Goal: Complete application form: Complete application form

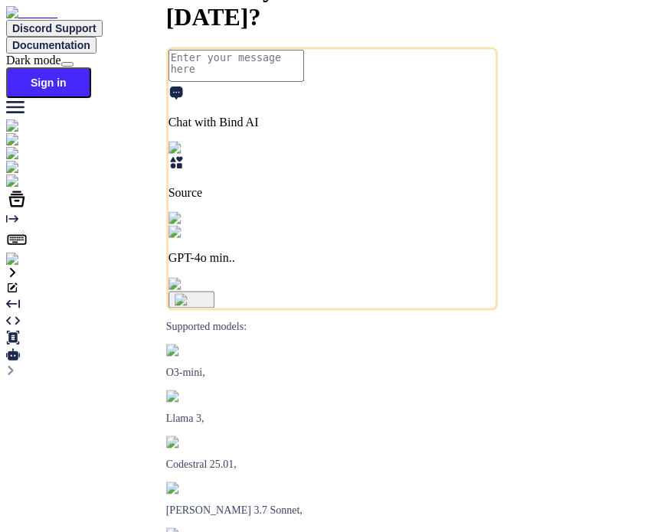
type textarea "x"
click at [18, 266] on img at bounding box center [27, 260] width 42 height 14
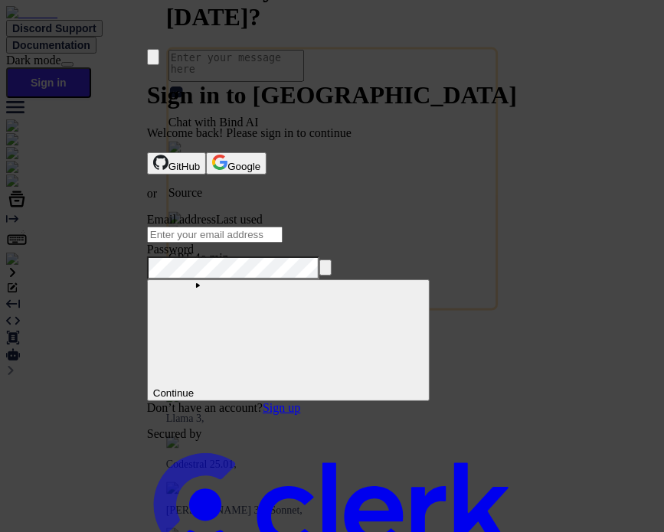
click at [300, 401] on link "Sign up" at bounding box center [282, 407] width 38 height 13
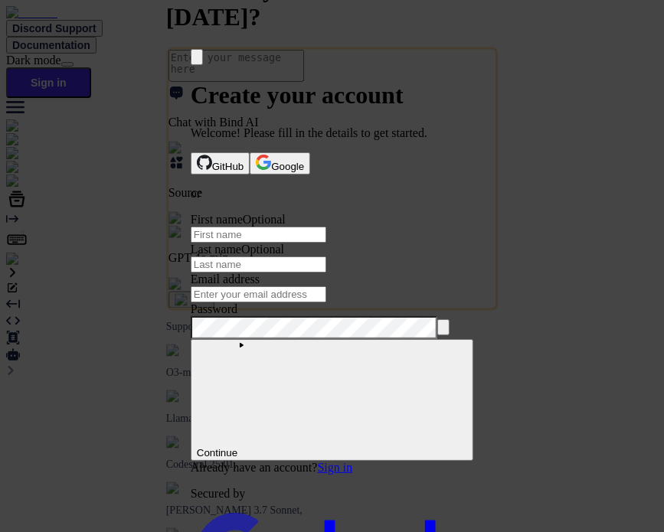
click at [247, 232] on input "First name" at bounding box center [259, 235] width 136 height 16
type input "test"
click at [326, 256] on input "Last name" at bounding box center [259, 264] width 136 height 16
type input "bind"
click at [293, 292] on input "Email address" at bounding box center [259, 294] width 136 height 16
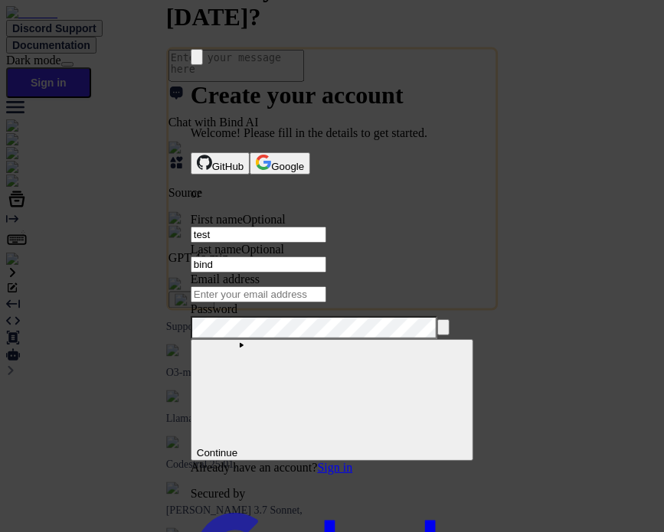
paste input "testbind1"
type input "testbind1@mailinator.com"
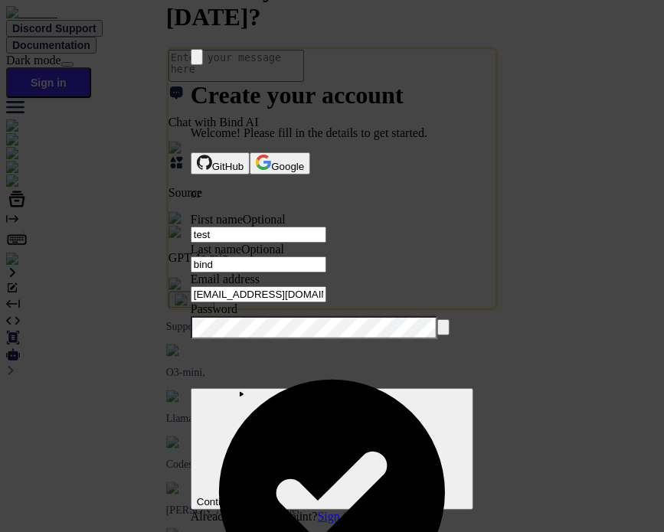
click at [191, 213] on button "submit" at bounding box center [197, 215] width 12 height 5
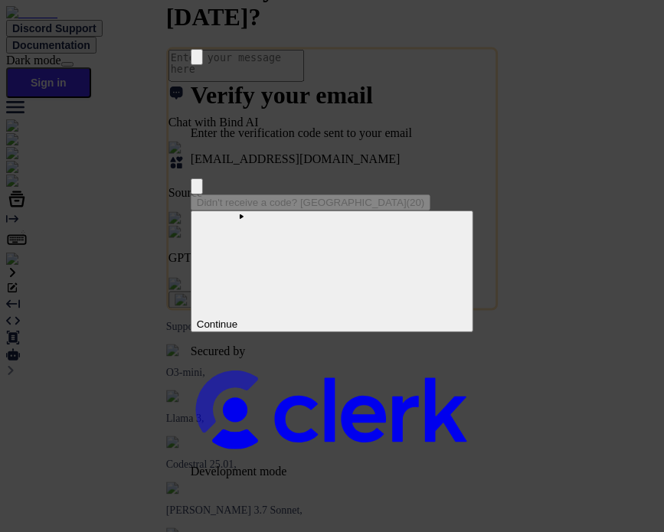
click at [283, 194] on input "Enter verification code" at bounding box center [334, 195] width 286 height 2
paste input "913212"
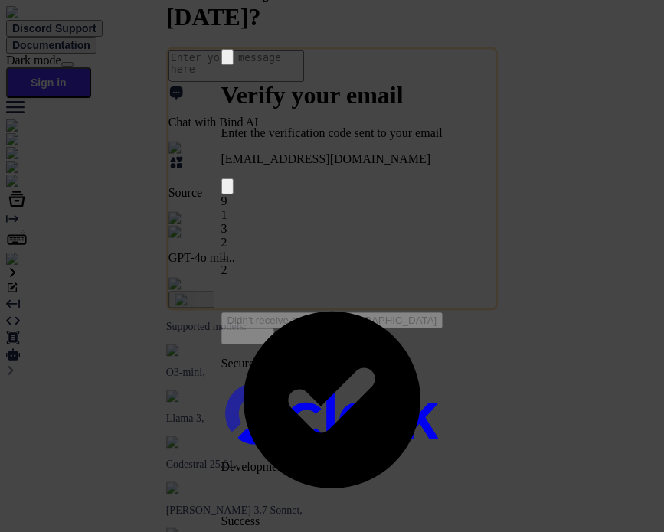
type input "913212"
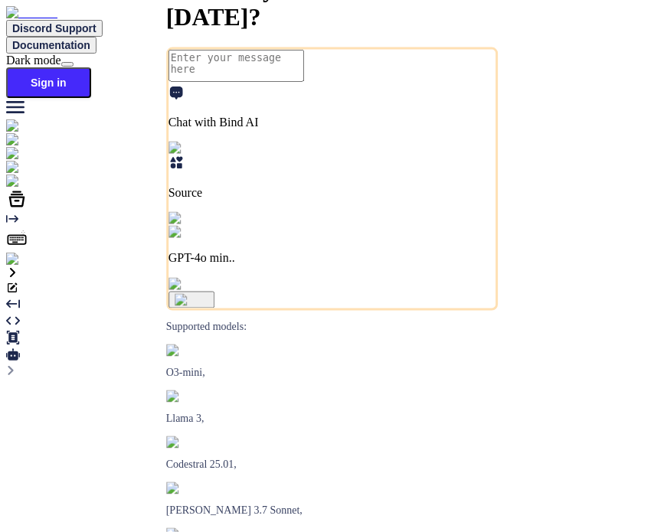
click at [18, 266] on img at bounding box center [27, 260] width 42 height 14
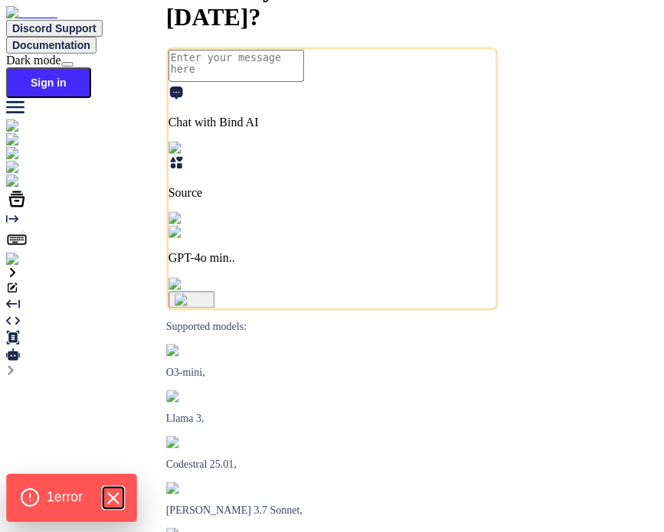
click at [116, 491] on icon "Hide Errors" at bounding box center [113, 498] width 20 height 20
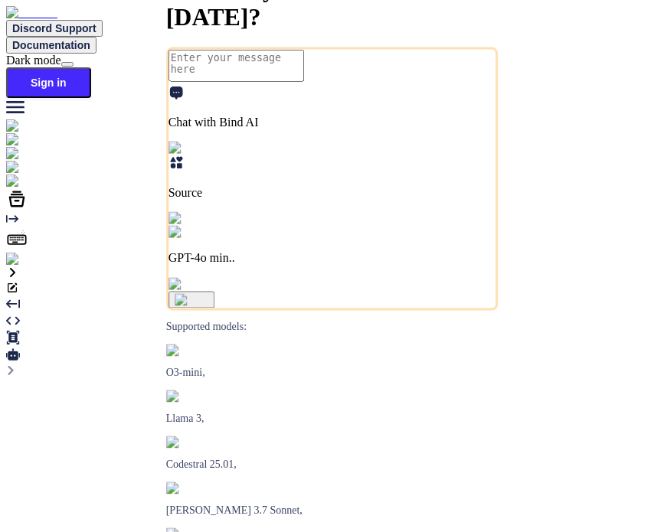
click at [20, 266] on img at bounding box center [27, 260] width 42 height 14
click at [24, 266] on img at bounding box center [27, 260] width 42 height 14
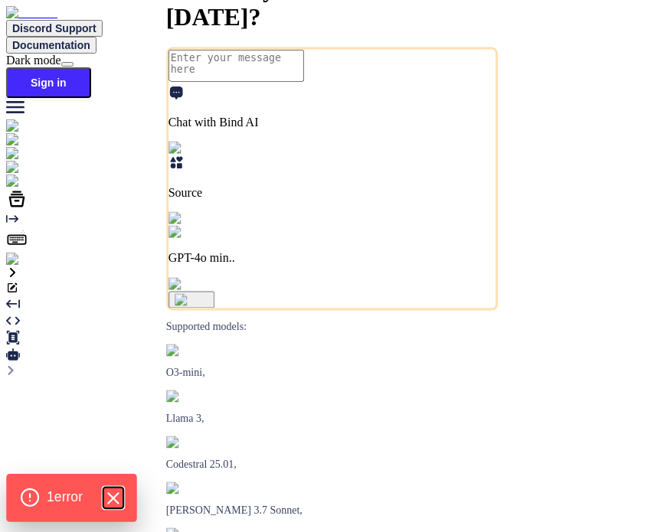
click at [109, 501] on icon "Hide Errors" at bounding box center [113, 498] width 20 height 20
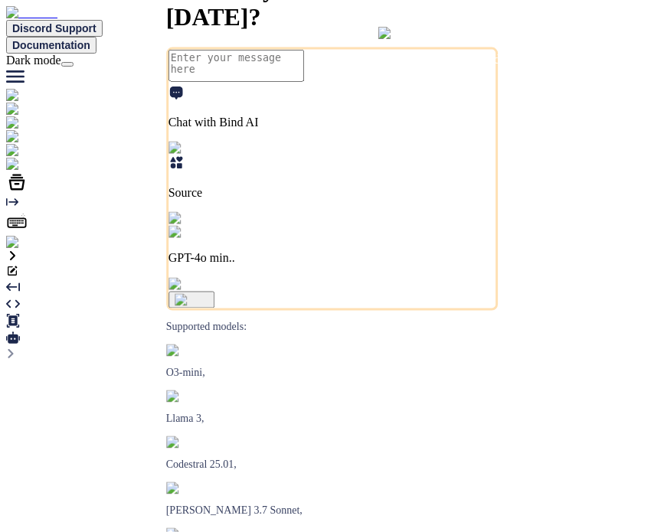
click at [28, 250] on img at bounding box center [31, 243] width 50 height 14
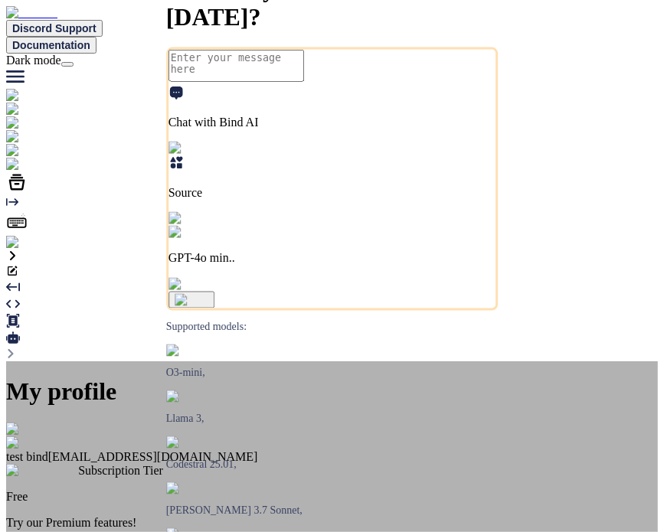
scroll to position [36, 0]
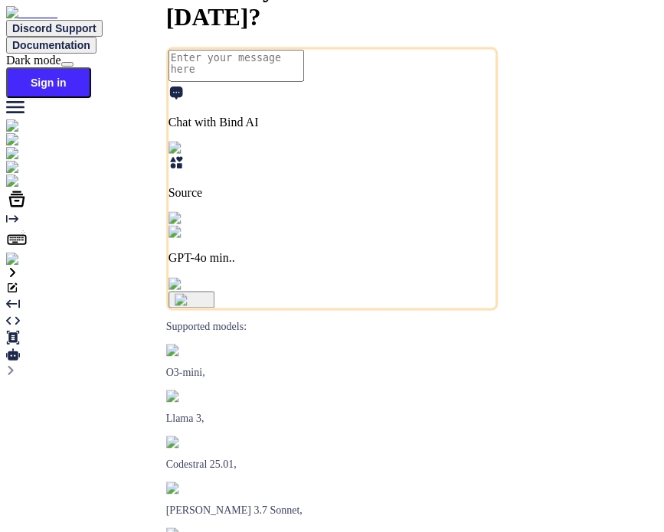
click at [23, 266] on img at bounding box center [27, 260] width 42 height 14
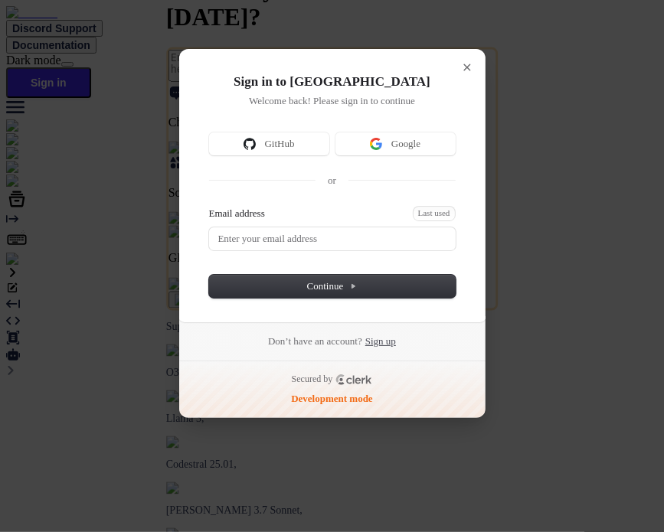
click at [396, 342] on link "Sign up" at bounding box center [380, 342] width 31 height 14
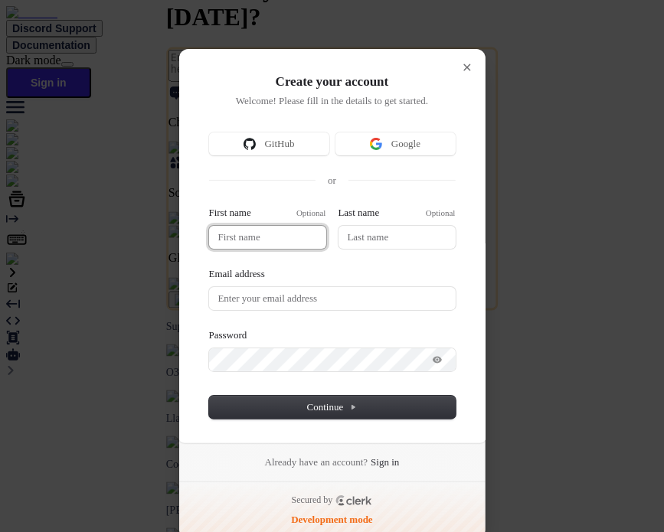
click at [276, 232] on input "First name" at bounding box center [267, 237] width 117 height 23
type input "test"
click at [392, 234] on input "Last name" at bounding box center [396, 237] width 117 height 23
type input "bind"
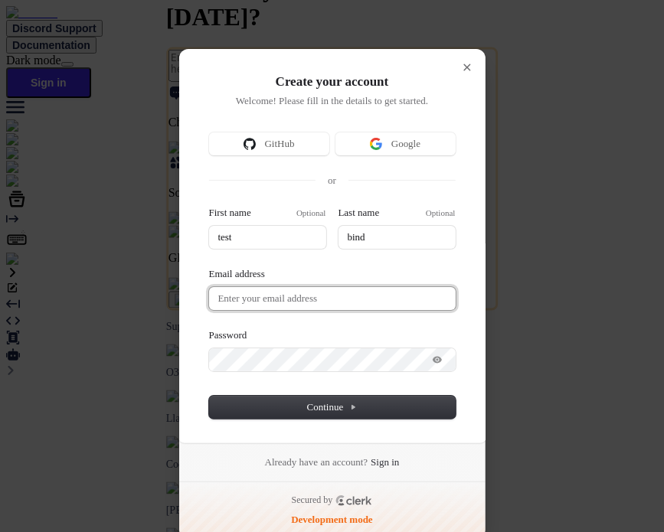
click at [268, 295] on input "Email address" at bounding box center [332, 298] width 247 height 23
paste input "testbind2"
type input "testbind2@mailinator.com"
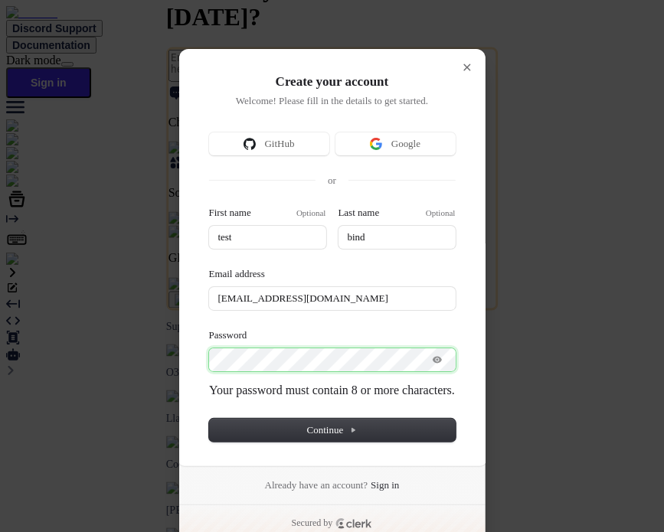
click at [209, 206] on button "submit" at bounding box center [215, 208] width 12 height 5
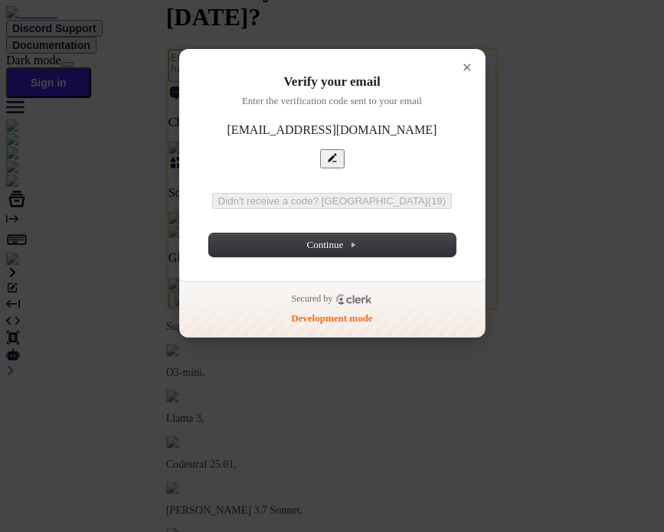
click at [236, 193] on input "Enter verification code" at bounding box center [349, 194] width 280 height 2
paste input "374102"
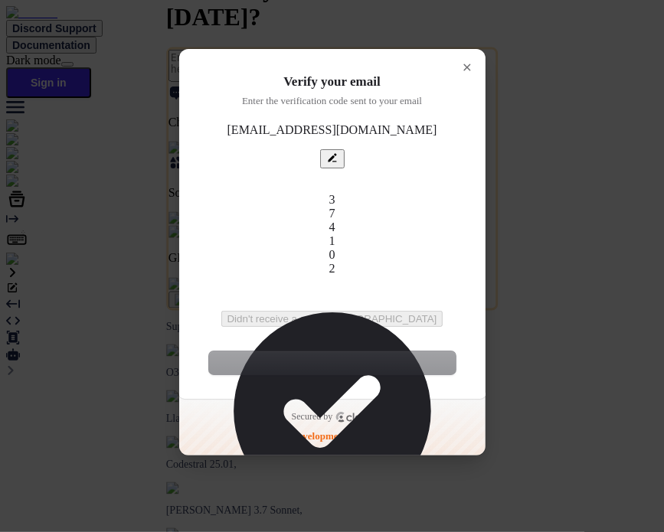
type input "374102"
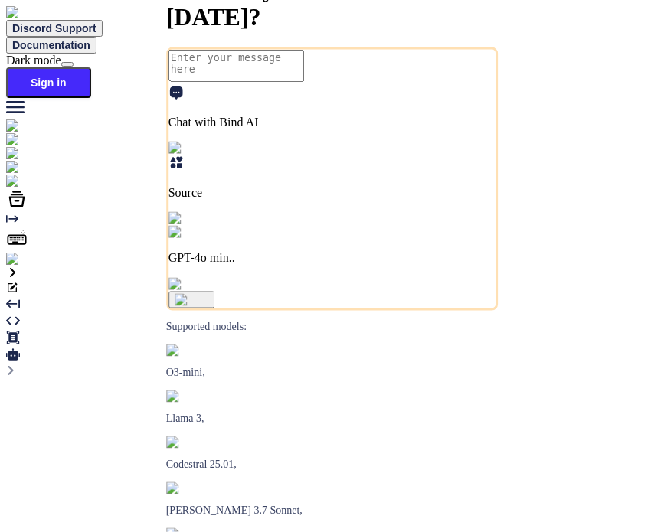
click at [17, 266] on img at bounding box center [27, 260] width 42 height 14
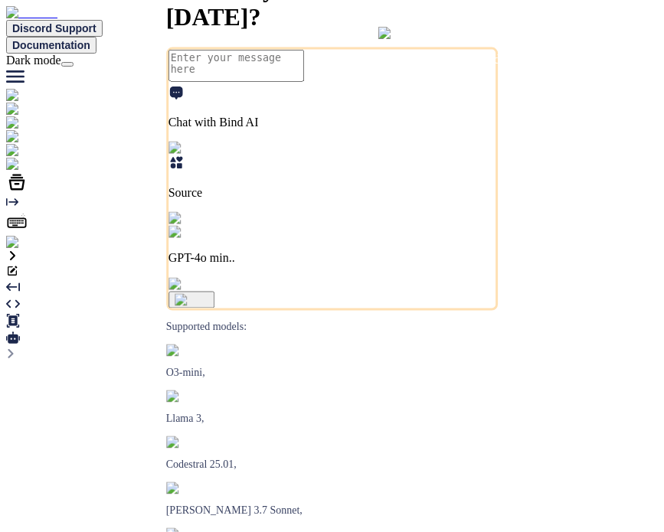
click at [18, 250] on img at bounding box center [31, 243] width 50 height 14
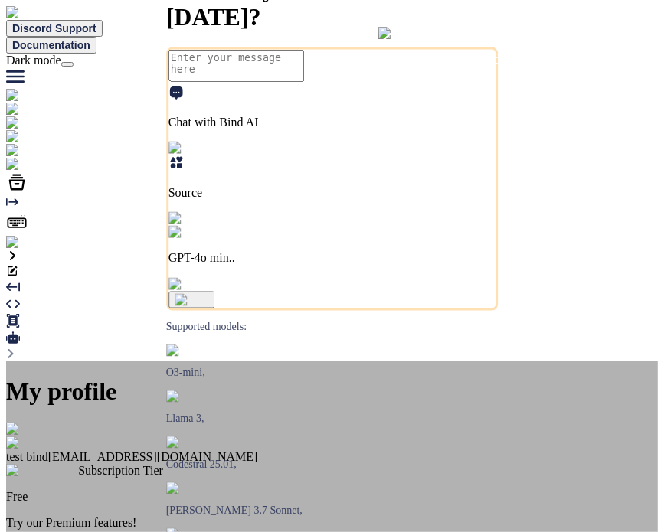
scroll to position [36, 0]
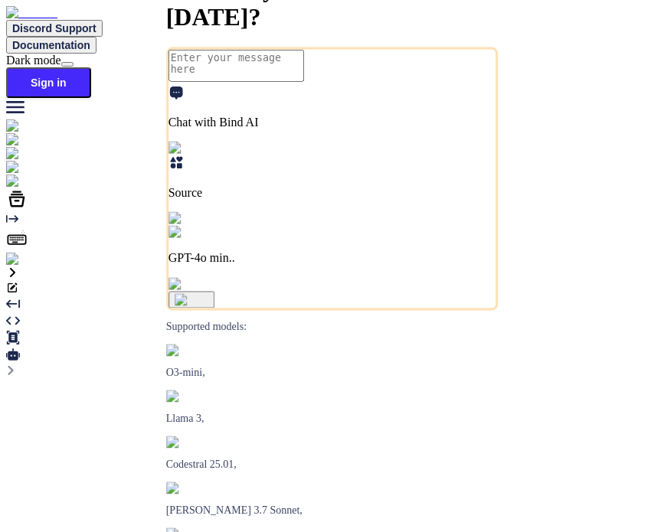
click at [23, 266] on img at bounding box center [27, 260] width 42 height 14
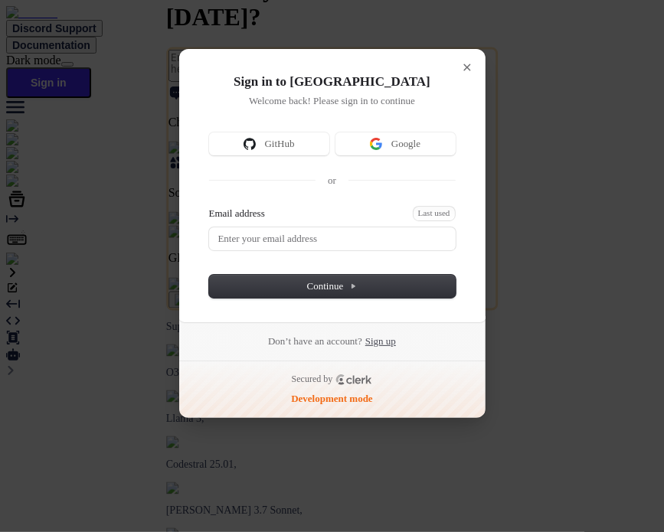
click at [396, 335] on link "Sign up" at bounding box center [380, 342] width 31 height 14
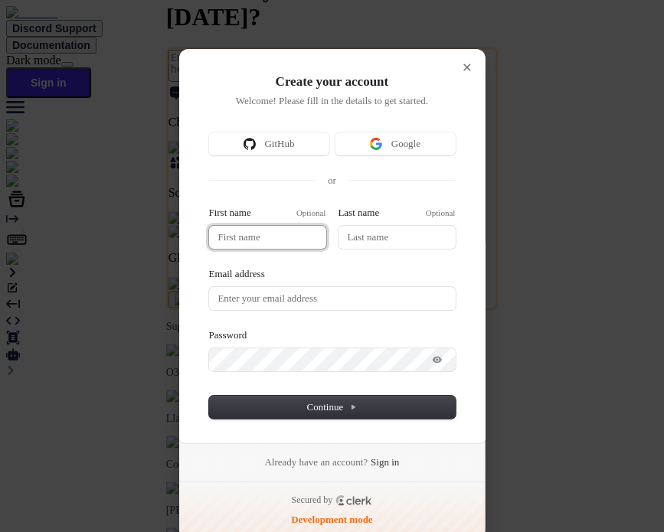
click at [257, 229] on input "First name" at bounding box center [267, 237] width 117 height 23
type input "t"
type input "te"
type input "tes"
type input "test"
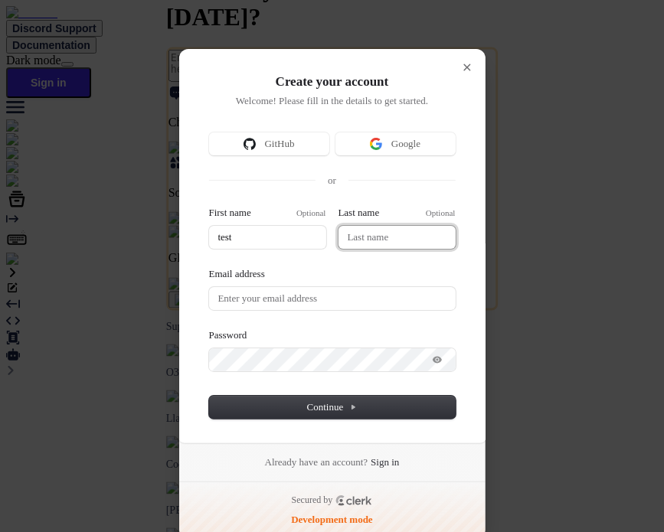
type input "test"
click at [346, 234] on input "Last name" at bounding box center [396, 237] width 117 height 23
type input "test"
type input "b"
type input "test"
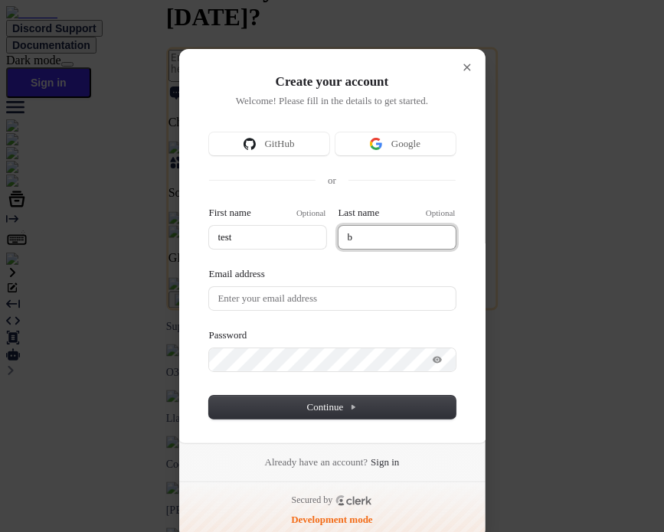
type input "bi"
type input "bin"
type input "test"
type input "bin"
type input "test"
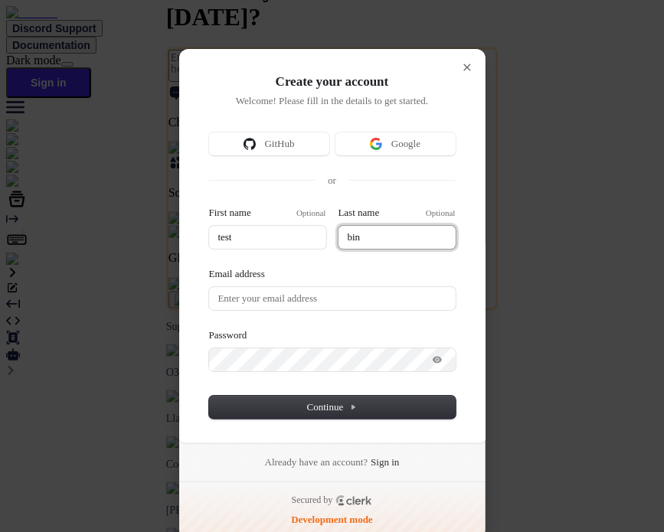
type input "bind"
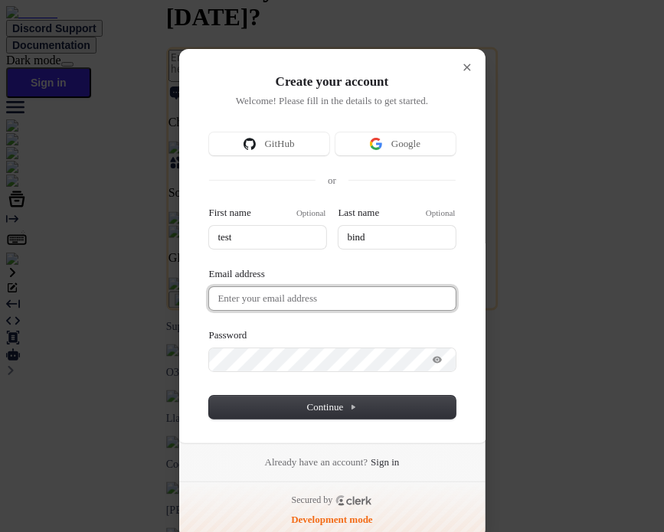
type input "test"
type input "bind"
click at [287, 294] on input "Email address" at bounding box center [332, 298] width 247 height 23
paste input "testbind3"
type input "test"
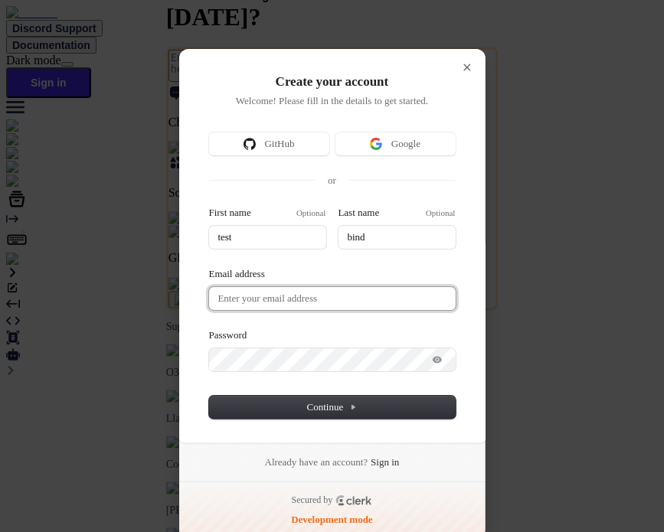
type input "bind"
type input "testbind3"
type input "test"
type input "bind"
type input "testbind3@"
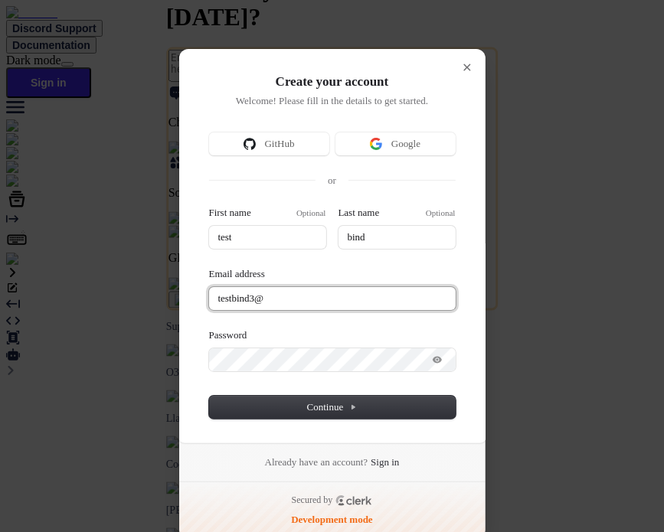
type input "test"
type input "bind"
type input "testbind3@m"
type input "test"
type input "bind"
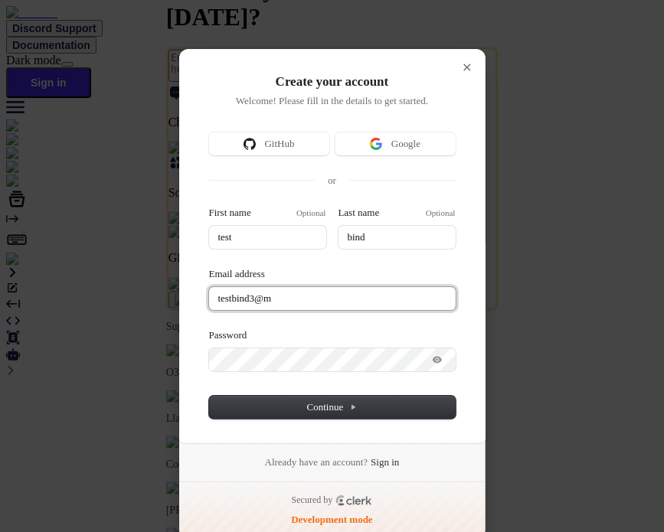
type input "testbind3@ma"
type input "test"
type input "bind"
type input "testbind3@mai"
type input "test"
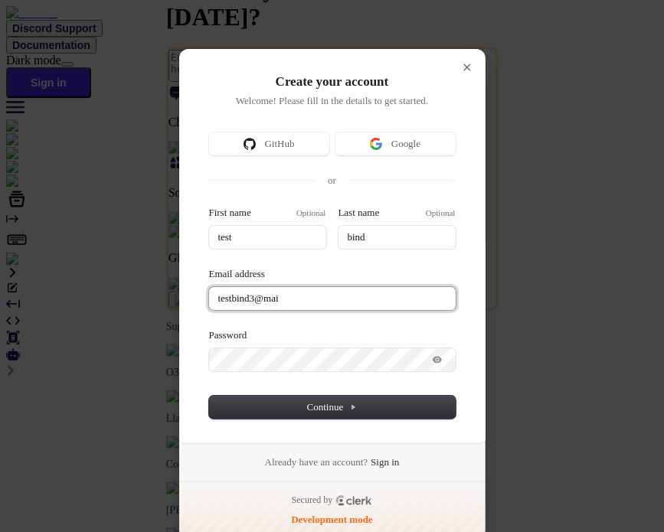
type input "bind"
type input "testbind3@mail"
type input "test"
type input "bind"
type input "testbind3@maili"
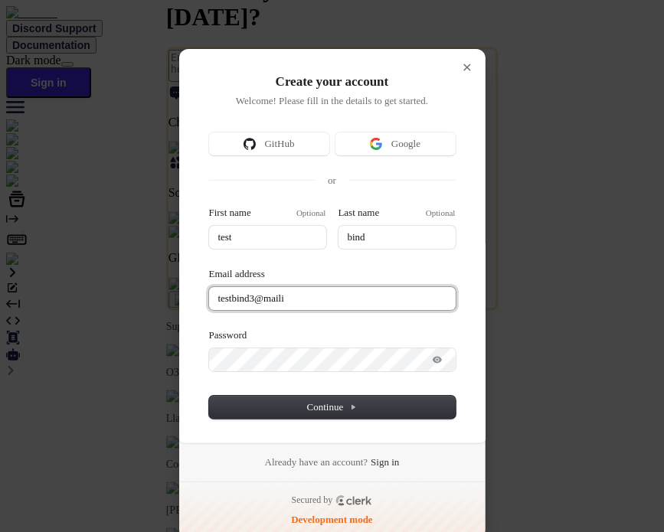
type input "test"
type input "bind"
type input "testbind3@mailin"
type input "test"
type input "bind"
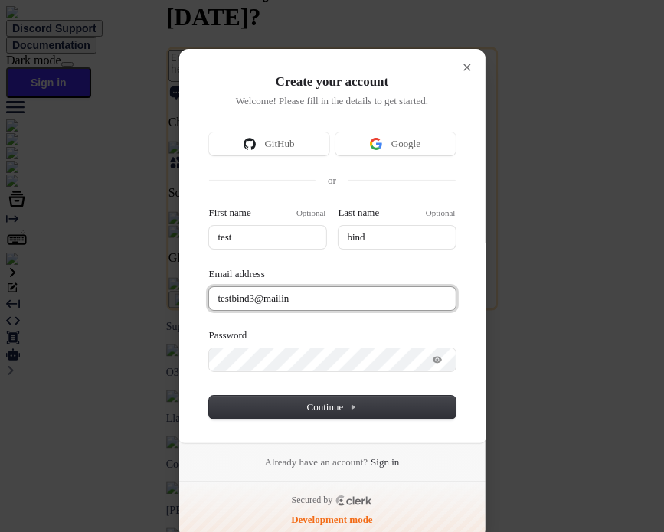
type input "testbind3@mailina"
type input "test"
type input "bind"
type input "testbind3@mailinat"
type input "test"
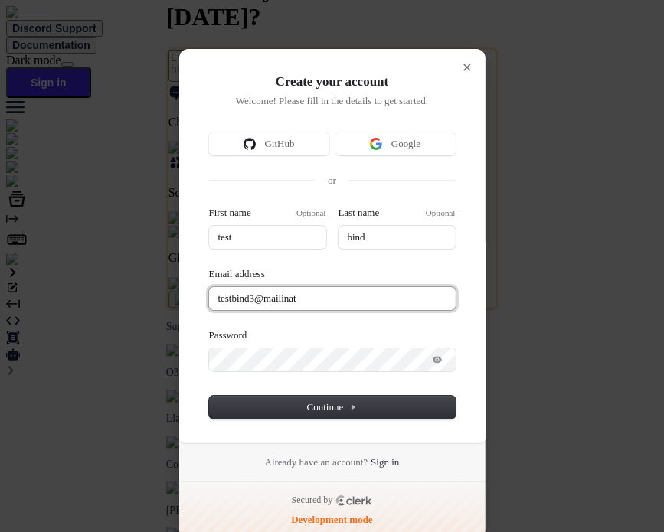
type input "bind"
type input "testbind3@mailinato"
type input "test"
type input "bind"
type input "testbind3@mailinator"
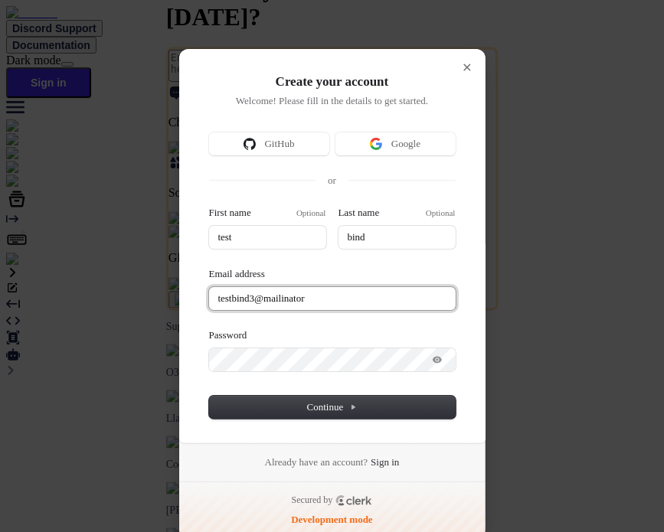
type input "test"
type input "bind"
type input "testbind3@mailinator."
type input "test"
type input "bind"
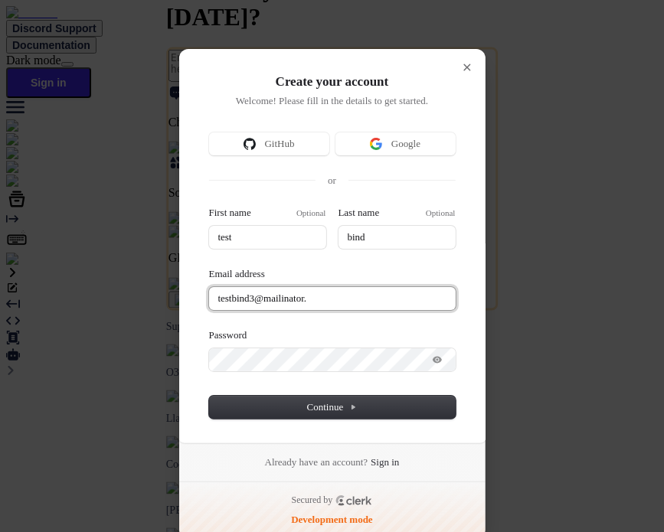
type input "testbind3@mailinator.c"
type input "test"
type input "bind"
type input "testbind3@mailinator.co"
type input "test"
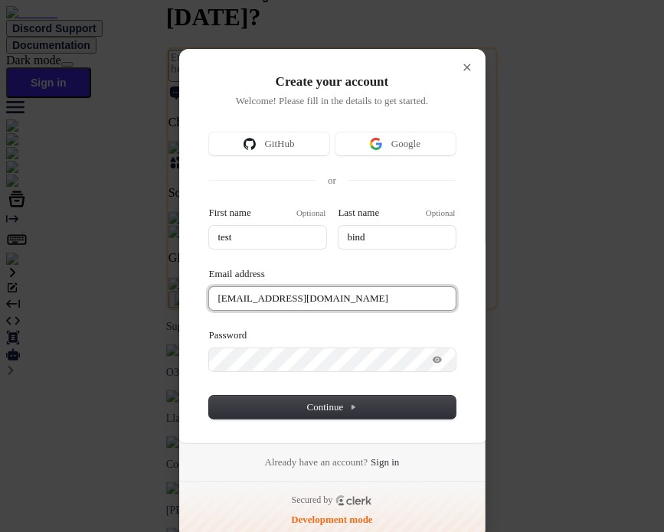
type input "bind"
type input "testbind3@mailinator.com"
type input "test"
type input "bind"
type input "testbind3@mailinator.com"
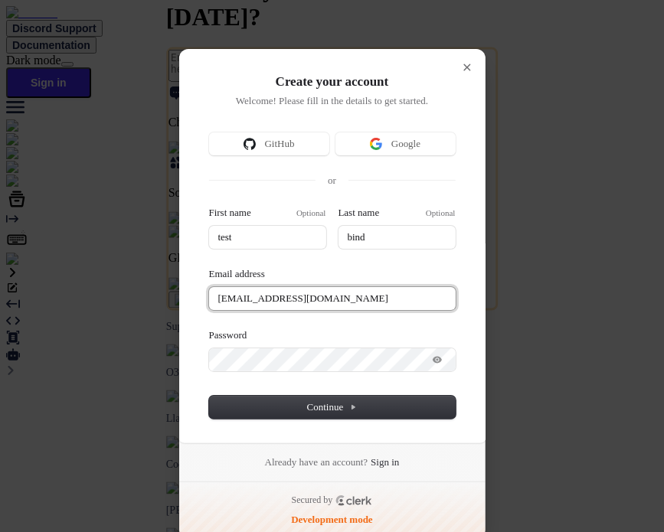
type input "test"
type input "bind"
type input "testbind3@mailinator.com"
type input "test"
type input "bind"
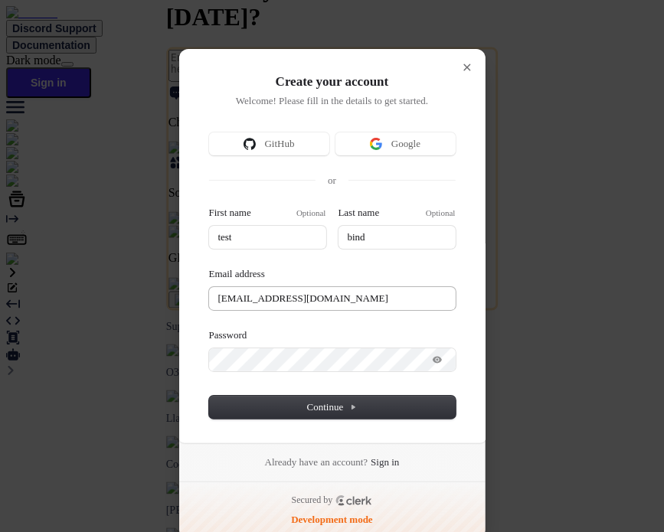
type input "testbind3@mailinator.com"
type input "test"
type input "bind"
type input "testbind3@mailinator.com"
type input "test"
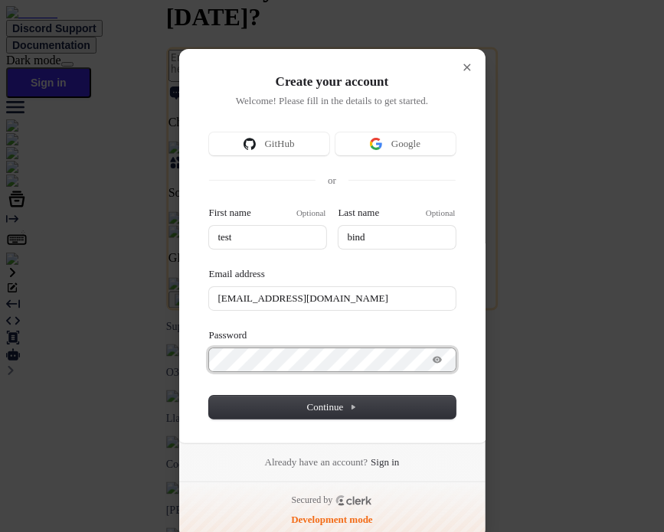
type input "bind"
type input "testbind3@mailinator.com"
type input "test"
type input "bind"
type input "testbind3@mailinator.com"
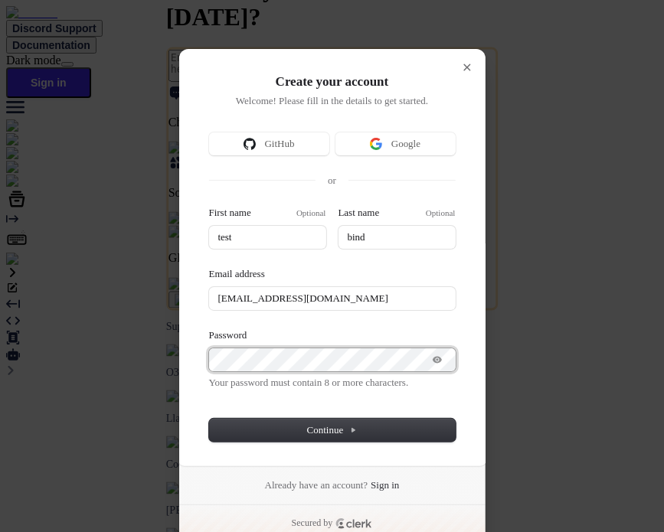
click at [209, 206] on button "submit" at bounding box center [215, 208] width 12 height 5
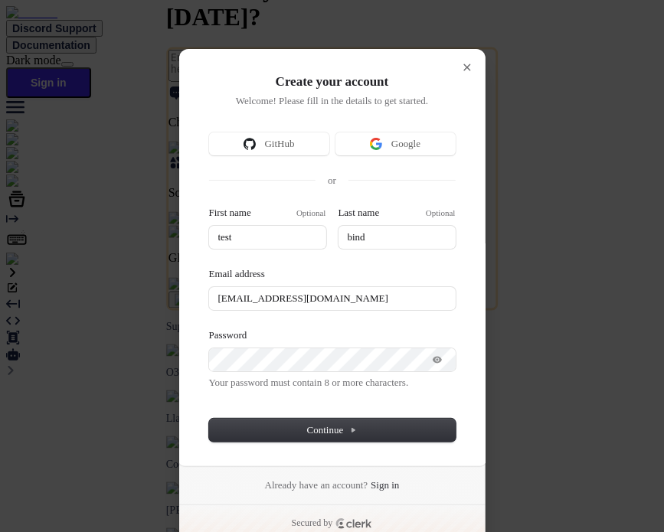
type input "test"
type input "bind"
type input "testbind3@mailinator.com"
type input "test"
type input "bind"
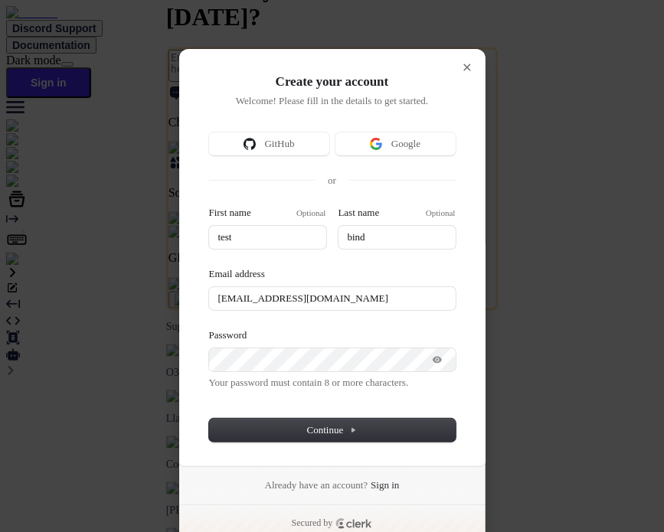
type input "testbind3@mailinator.com"
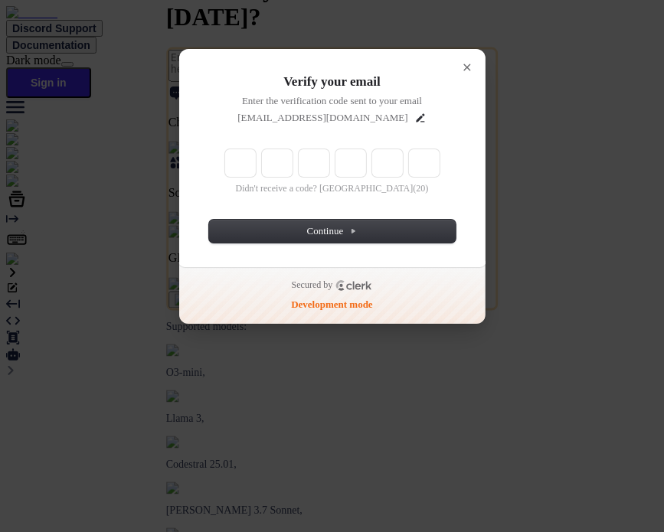
click at [240, 151] on input "Enter verification code" at bounding box center [333, 163] width 217 height 29
paste input "367300"
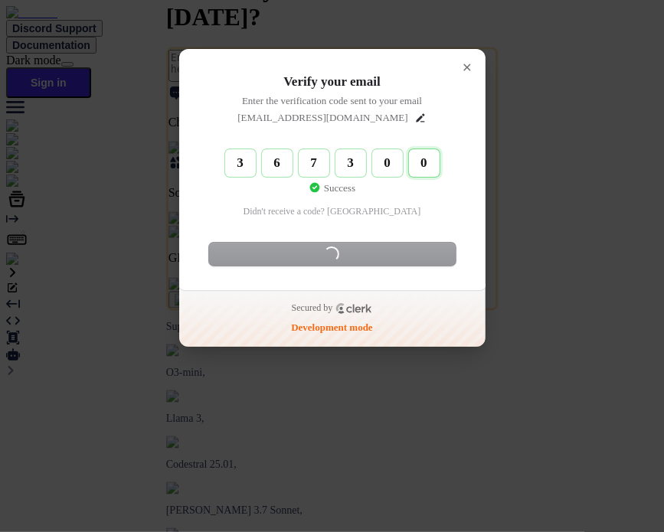
type input "367300"
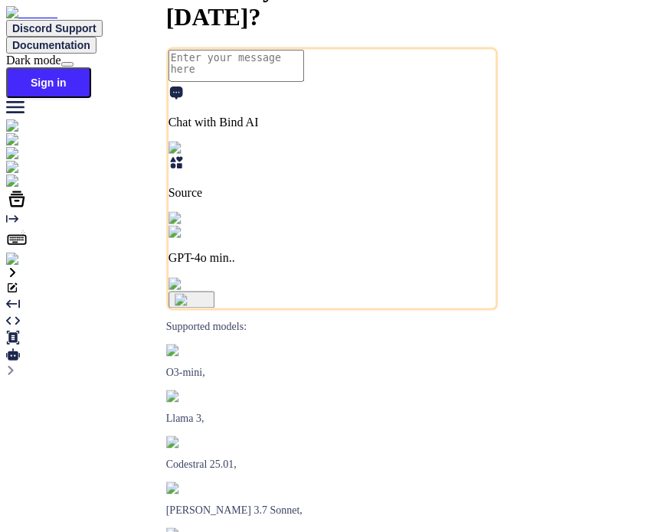
type textarea "x"
click at [96, 30] on span "Discord Support" at bounding box center [54, 28] width 84 height 12
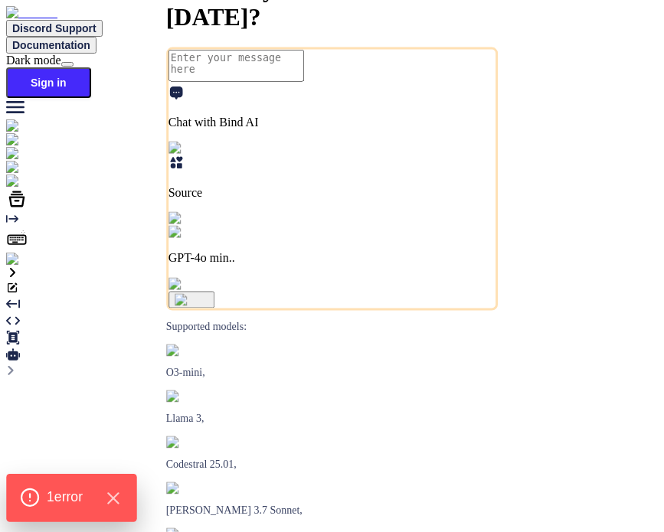
click at [52, 510] on div "1 error" at bounding box center [71, 497] width 130 height 47
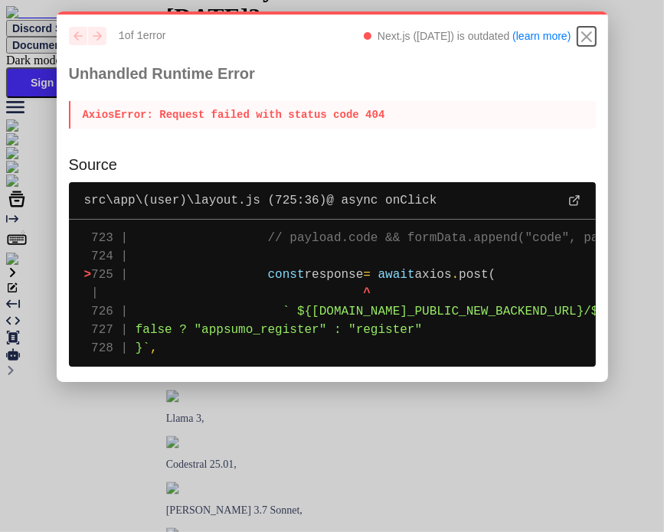
click at [593, 37] on icon "Close" at bounding box center [586, 37] width 18 height 18
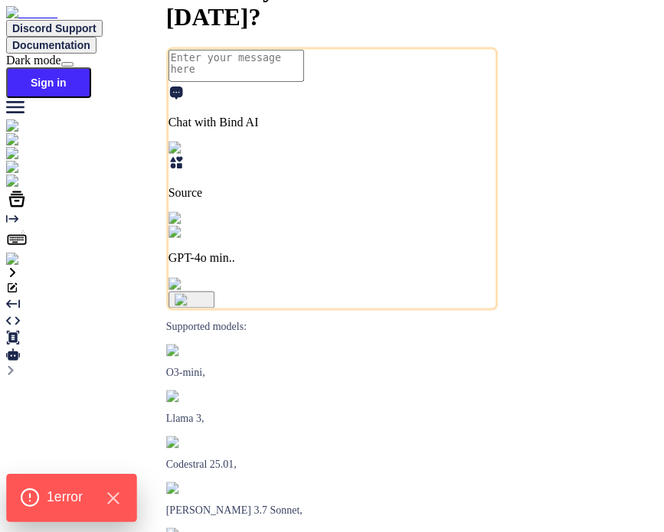
click at [49, 495] on span "1 error" at bounding box center [65, 498] width 36 height 20
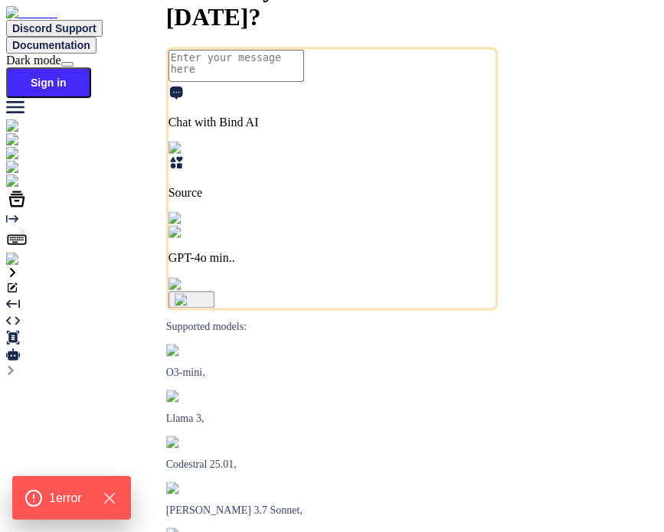
type textarea "x"
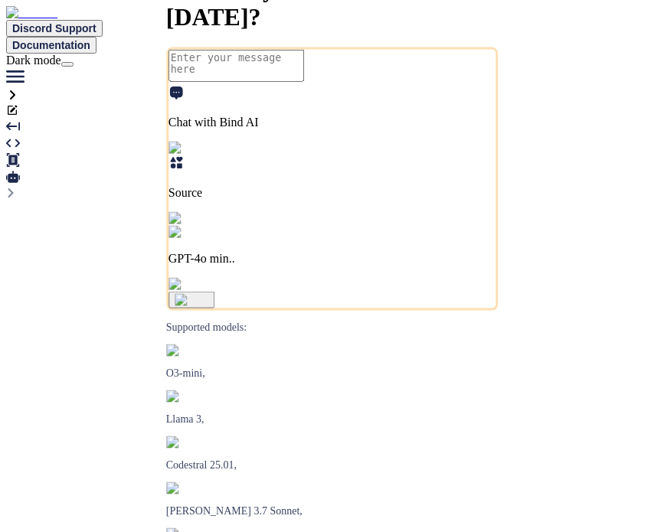
type textarea "x"
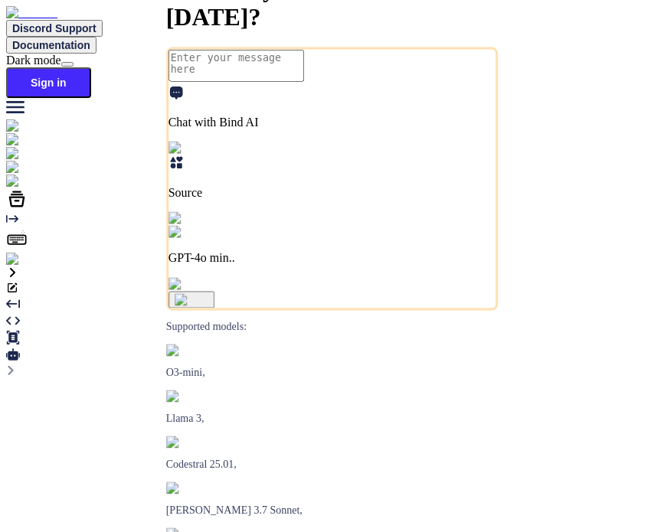
click at [96, 22] on span "Discord Support" at bounding box center [54, 28] width 84 height 12
click at [96, 24] on span "Discord Support" at bounding box center [54, 28] width 84 height 12
